Goal: Task Accomplishment & Management: Manage account settings

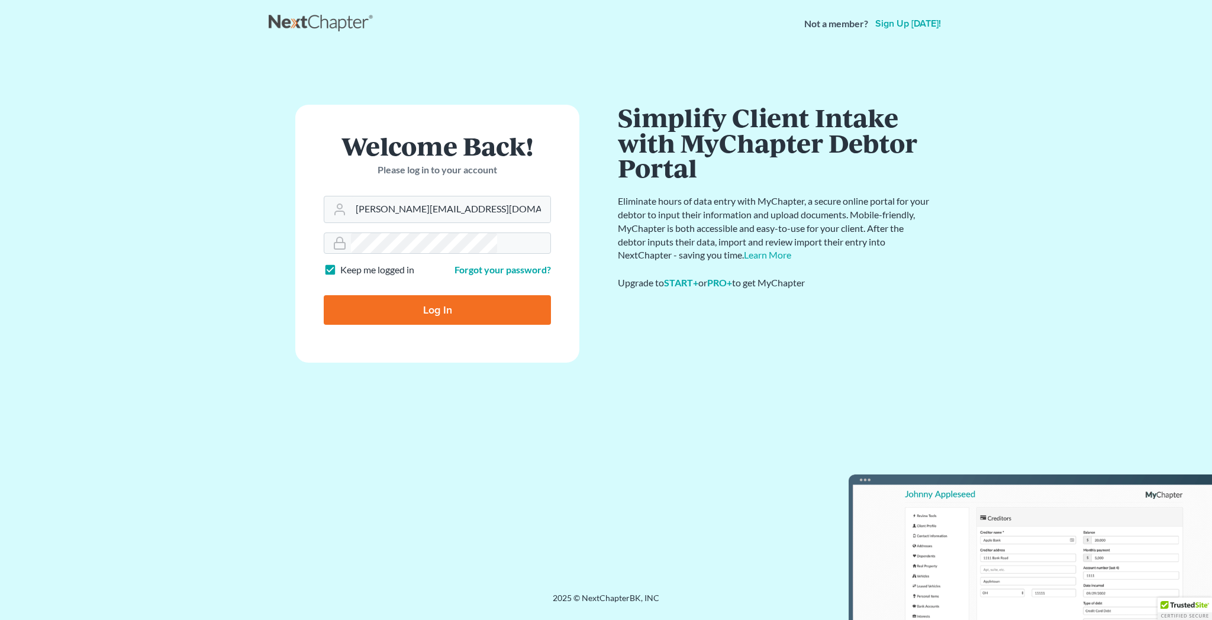
type input "[PERSON_NAME][EMAIL_ADDRESS][DOMAIN_NAME]"
click at [434, 295] on input "Log In" at bounding box center [437, 310] width 227 height 30
type input "Thinking..."
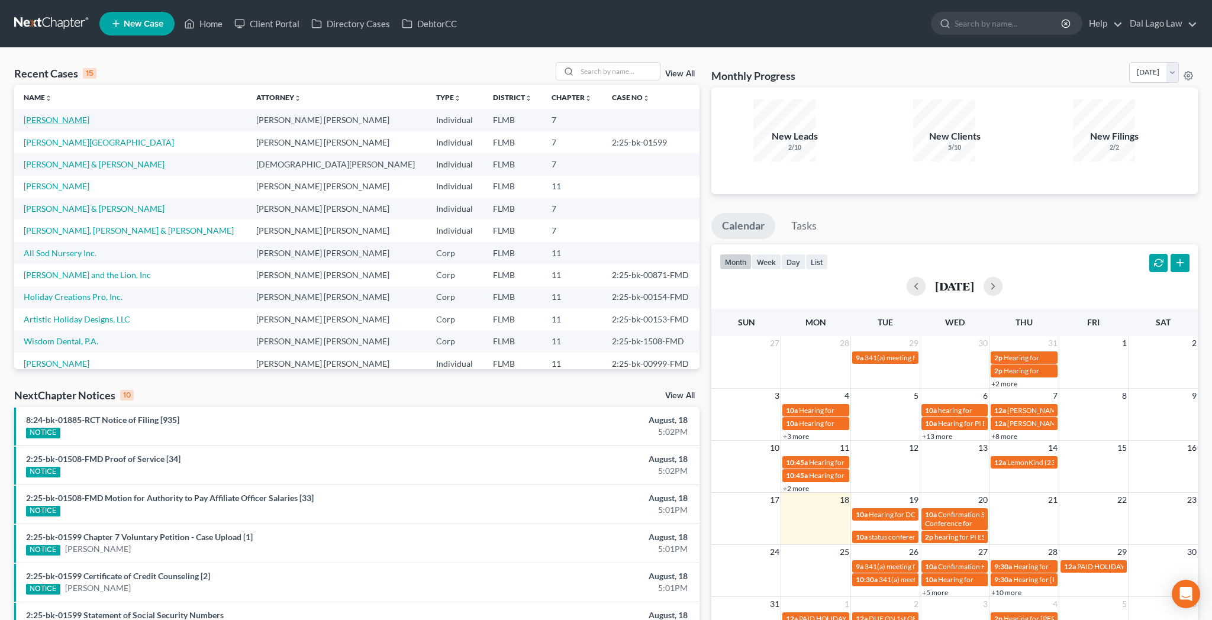
click at [39, 115] on link "Griffith, Kristy" at bounding box center [57, 120] width 66 height 10
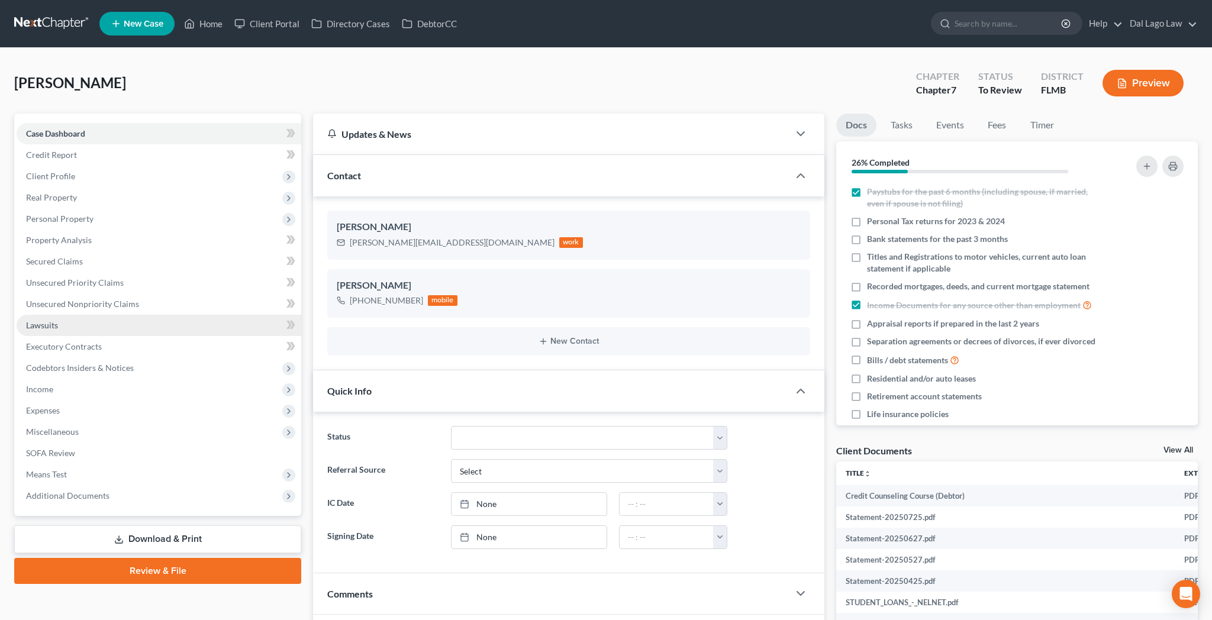
click at [33, 320] on span "Lawsuits" at bounding box center [42, 325] width 32 height 10
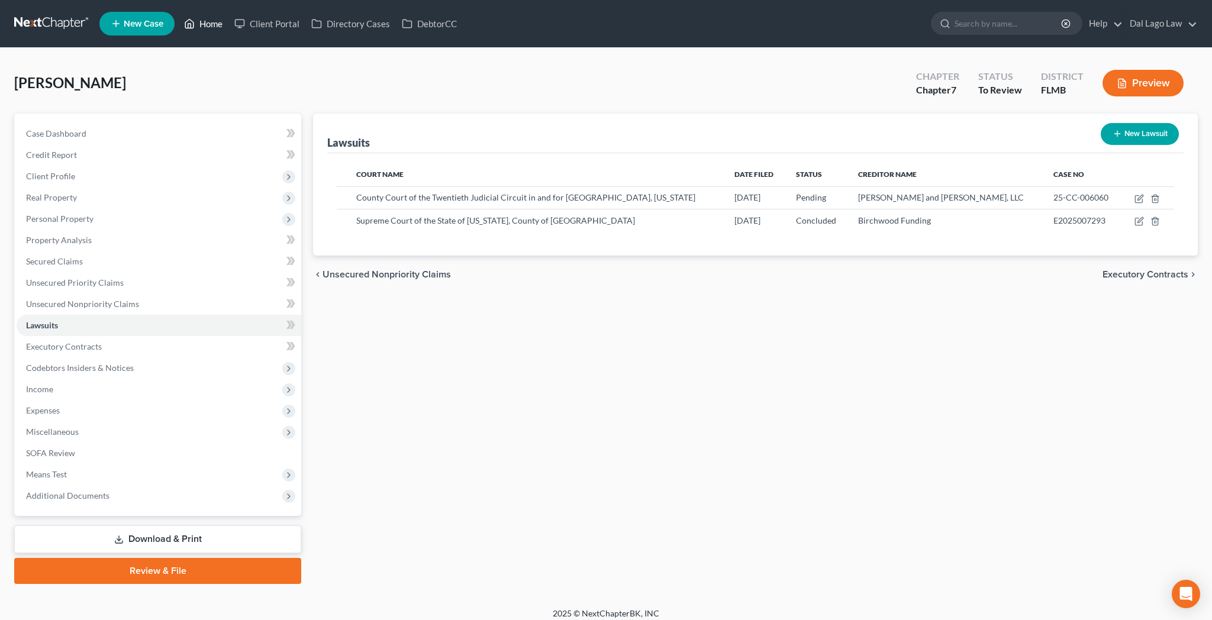
click at [178, 21] on link "Home" at bounding box center [203, 23] width 50 height 21
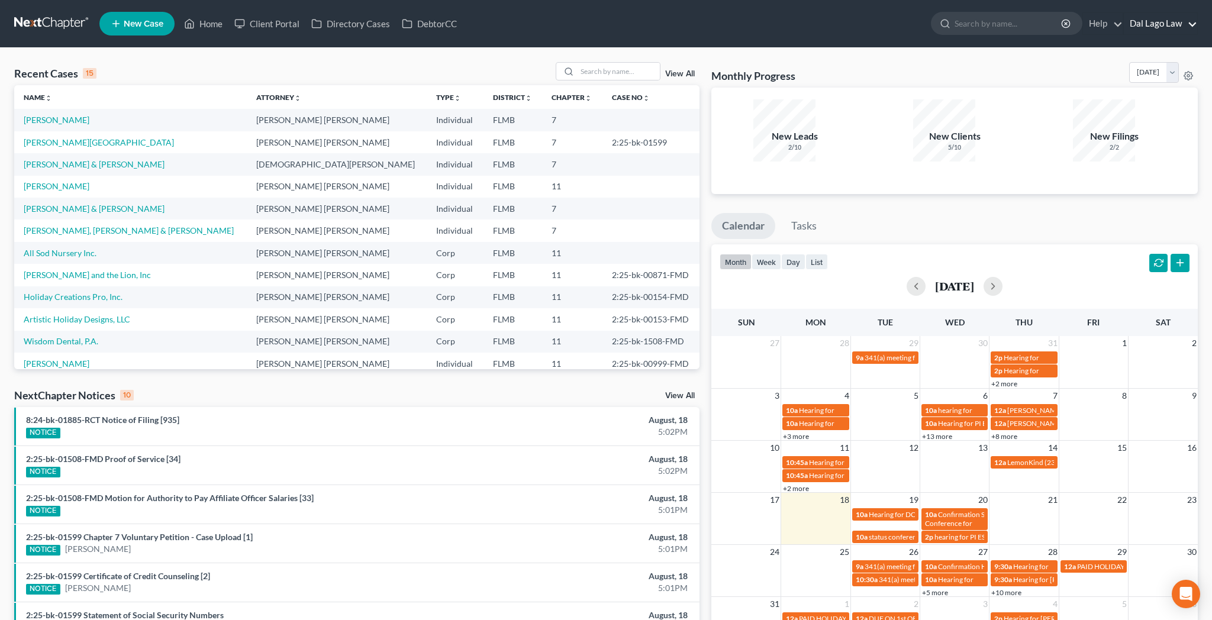
click at [1196, 17] on link "Dal Lago Law" at bounding box center [1160, 23] width 73 height 21
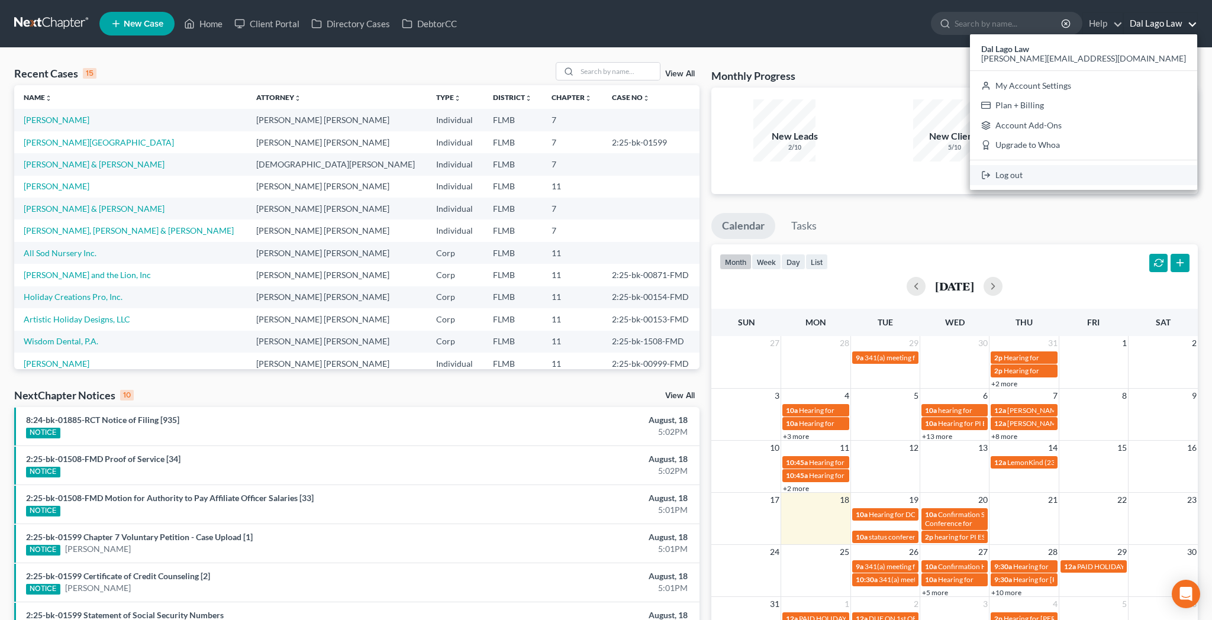
click at [1154, 165] on link "Log out" at bounding box center [1083, 175] width 227 height 20
